Goal: Find specific page/section: Find specific page/section

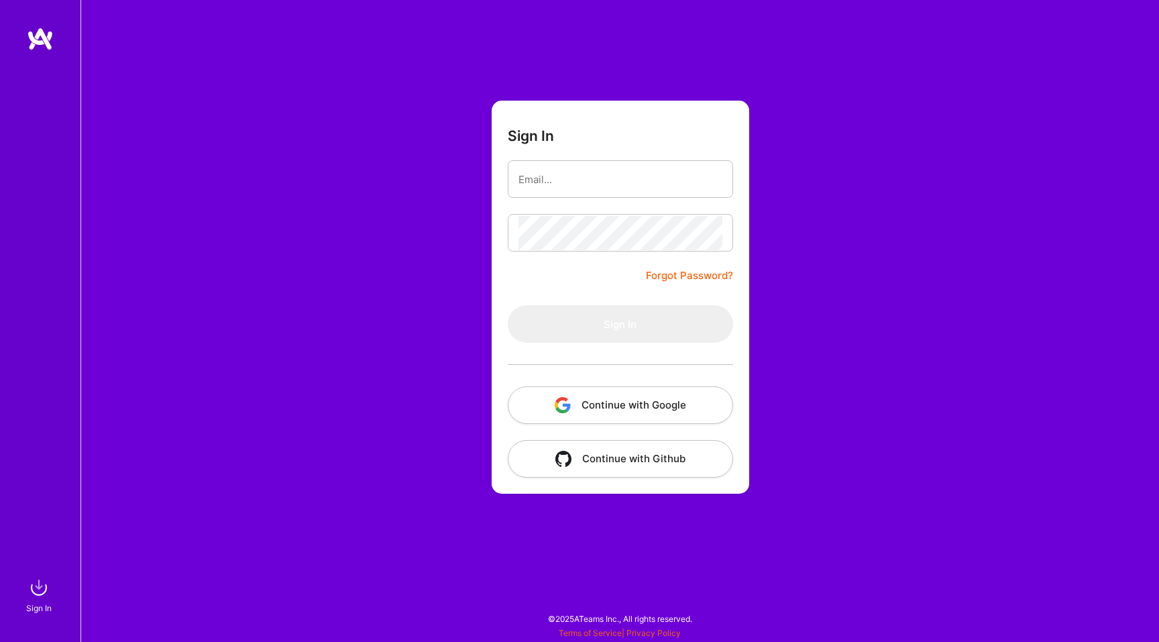
click at [560, 178] on input "email" at bounding box center [620, 179] width 204 height 34
click at [0, 635] on com-1password-button at bounding box center [0, 635] width 0 height 0
type input "contact@antoniohs.com"
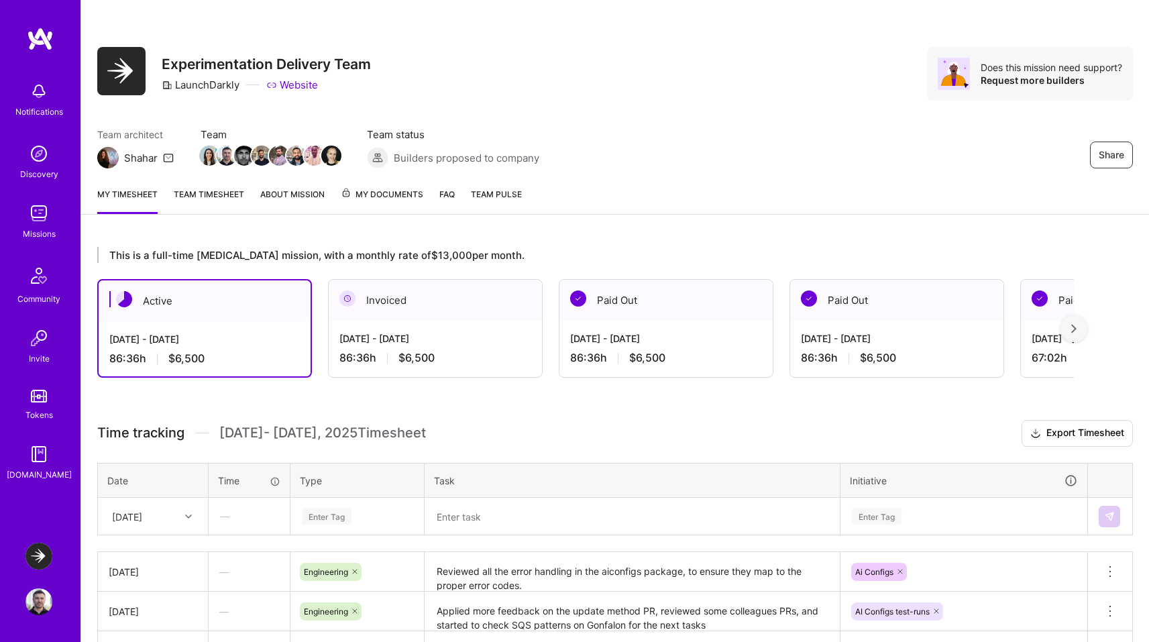
click at [1081, 333] on div at bounding box center [1073, 328] width 27 height 27
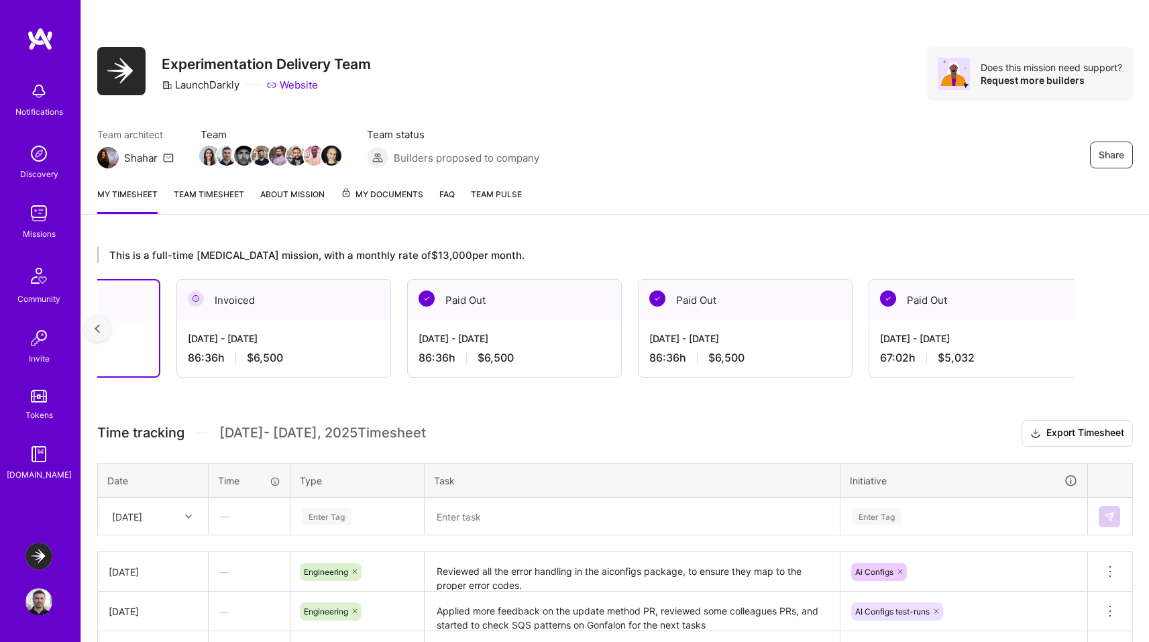
scroll to position [0, 152]
click at [103, 323] on div at bounding box center [97, 328] width 27 height 27
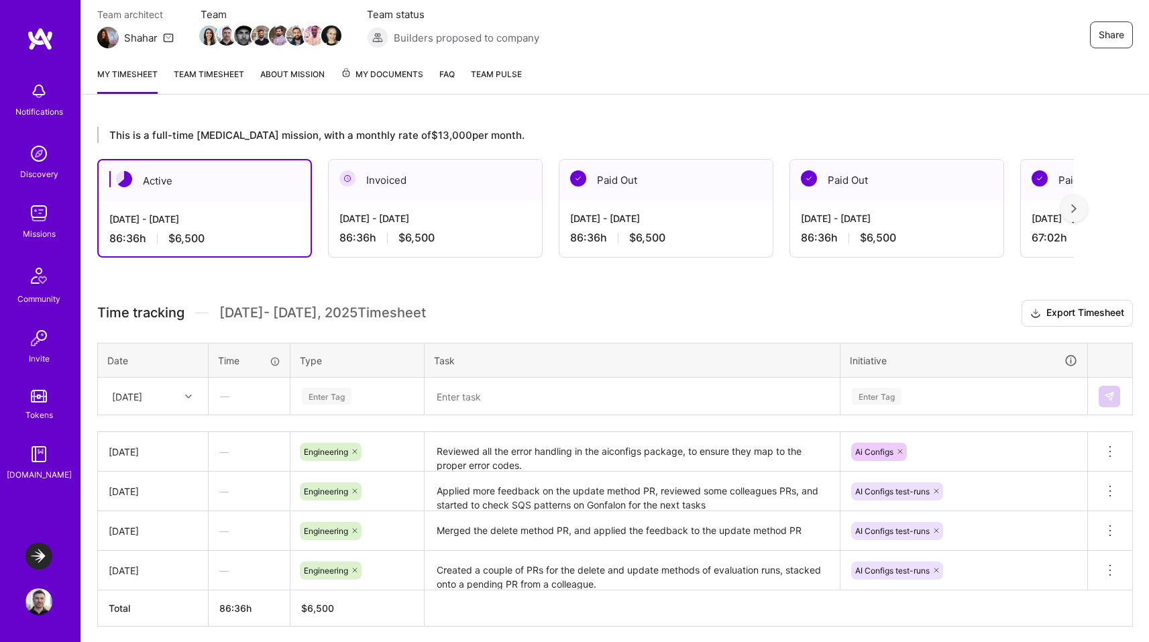
scroll to position [170, 0]
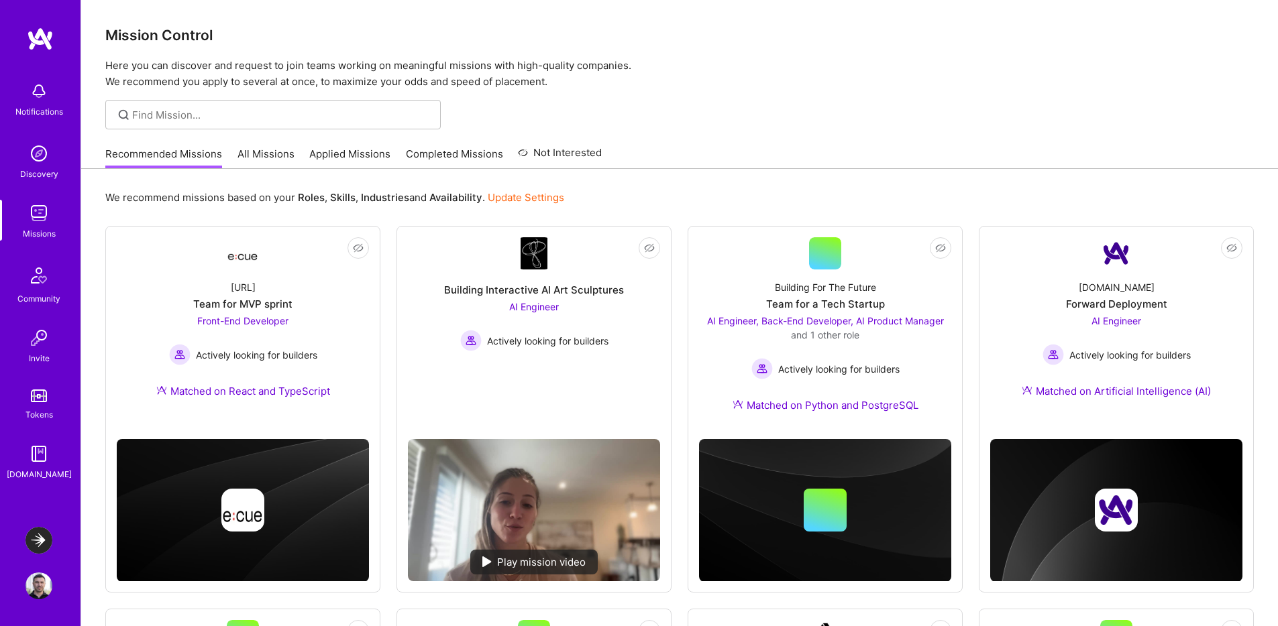
click at [43, 474] on div "[DOMAIN_NAME]" at bounding box center [39, 475] width 65 height 14
